Goal: Transaction & Acquisition: Purchase product/service

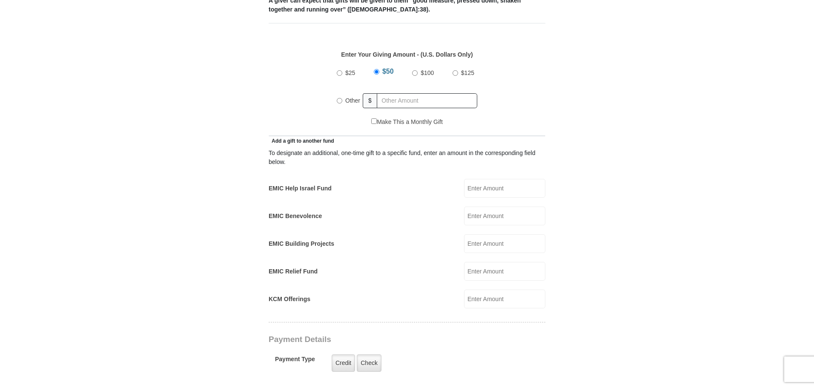
scroll to position [383, 0]
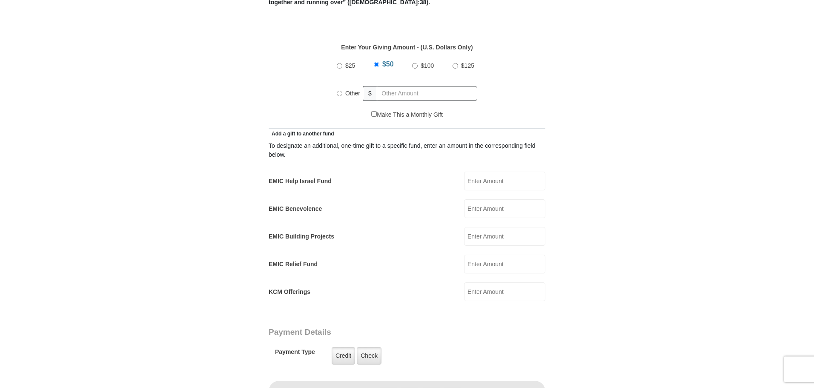
click at [341, 91] on input "Other" at bounding box center [340, 94] width 6 height 6
radio input "true"
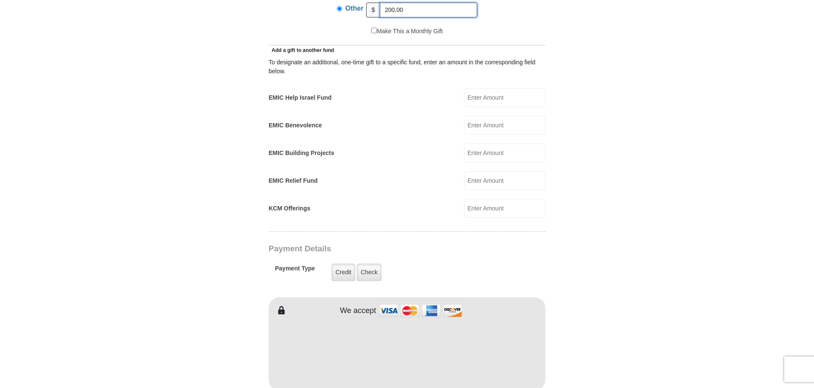
scroll to position [468, 0]
type input "200.00"
click at [475, 86] on input "EMIC Help Israel Fund" at bounding box center [504, 95] width 81 height 19
type input "200.00"
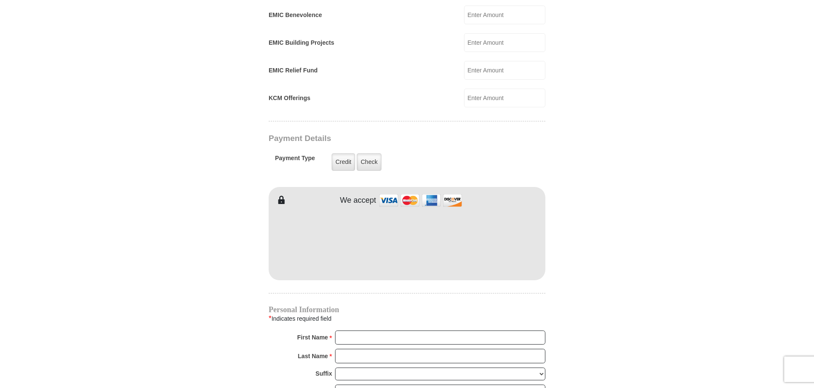
scroll to position [596, 0]
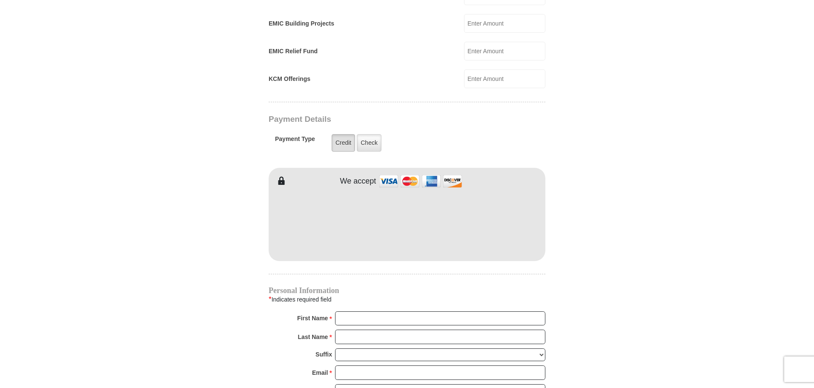
click at [346, 134] on label "Credit" at bounding box center [343, 142] width 23 height 17
click at [0, 0] on input "Credit" at bounding box center [0, 0] width 0 height 0
type input "James"
type input "Grace"
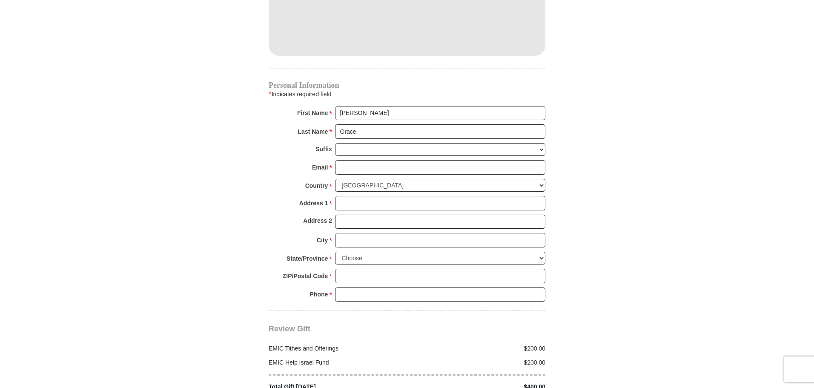
scroll to position [809, 0]
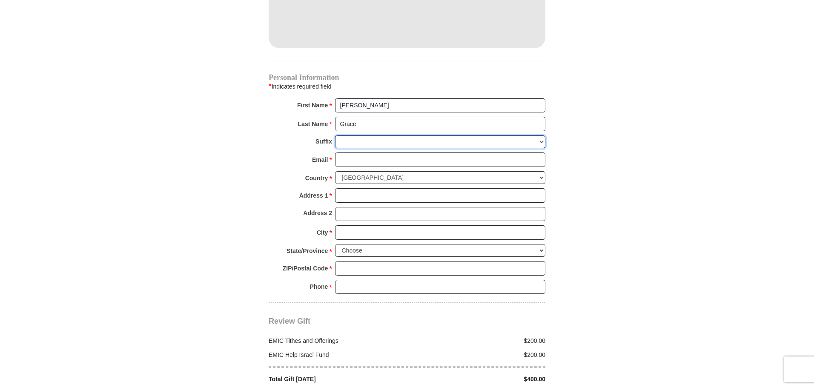
click at [355, 135] on select "Jr Sr I II III IV V VI" at bounding box center [440, 141] width 210 height 13
select select "I"
click at [335, 135] on select "Jr Sr I II III IV V VI" at bounding box center [440, 141] width 210 height 13
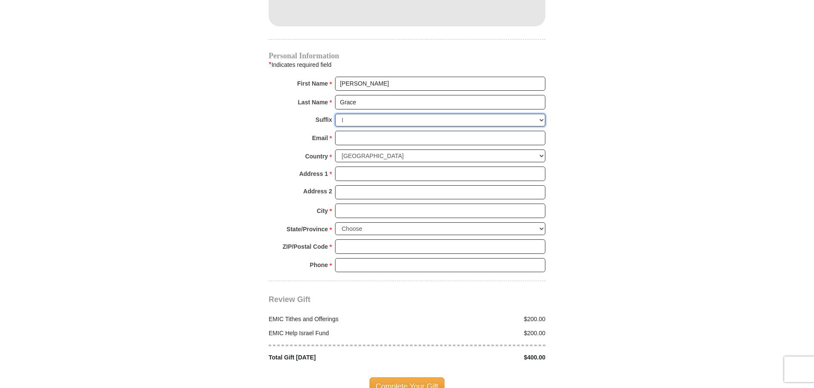
scroll to position [852, 0]
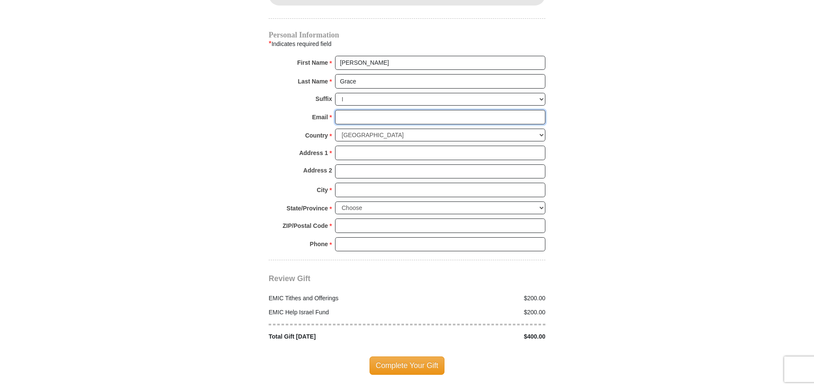
click at [357, 110] on input "Email *" at bounding box center [440, 117] width 210 height 14
type input "jg4him@live.com"
type input "287 Live Oak Ln"
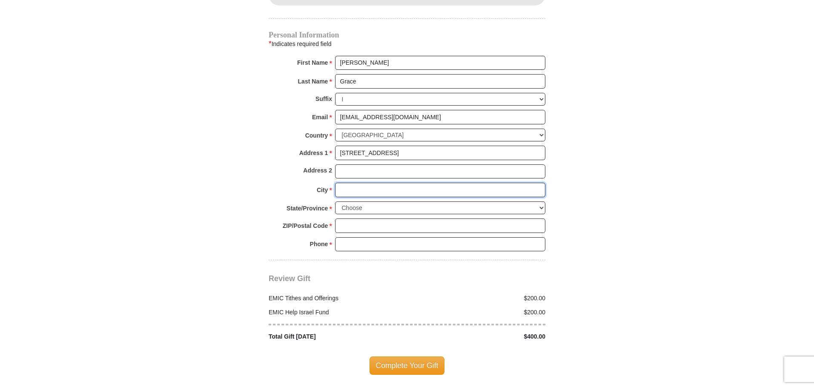
type input "Winter Haven"
select select "FL"
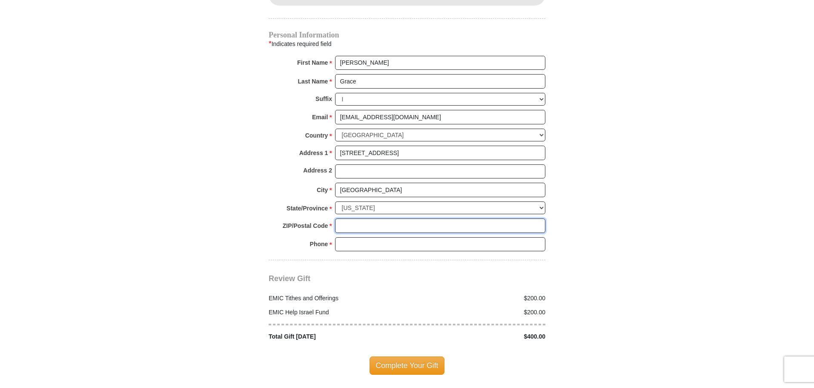
type input "33880"
type input "8636518383"
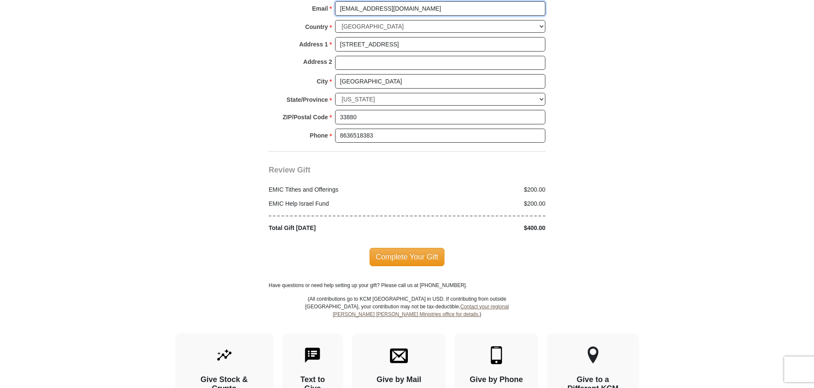
scroll to position [979, 0]
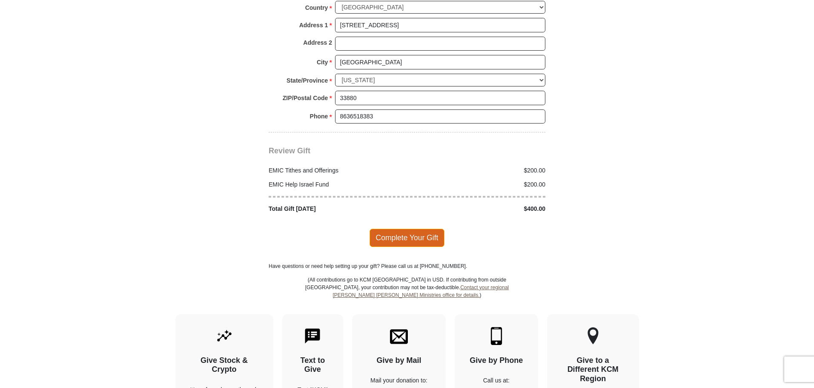
click at [409, 229] on span "Complete Your Gift" at bounding box center [407, 238] width 75 height 18
